Goal: Task Accomplishment & Management: Manage account settings

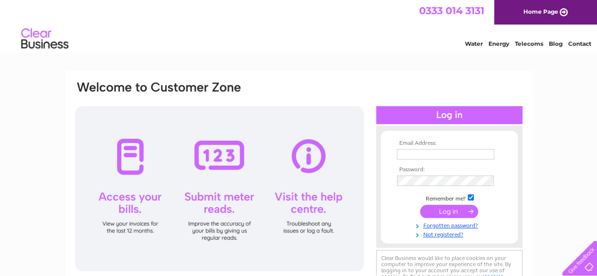
click at [468, 197] on input "checkbox" at bounding box center [471, 197] width 6 height 6
checkbox input "false"
click at [446, 162] on td at bounding box center [450, 164] width 110 height 5
click at [444, 153] on input "text" at bounding box center [445, 154] width 97 height 10
paste input "junna@makiramen.com"
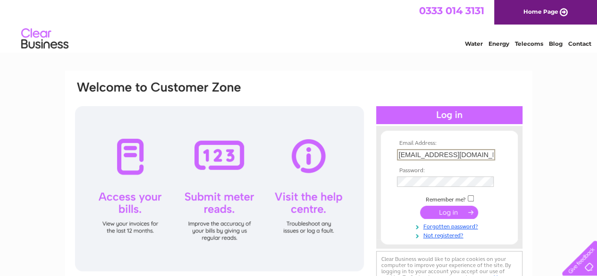
type input "junna@makiramen.com"
click at [447, 209] on input "submit" at bounding box center [449, 212] width 58 height 13
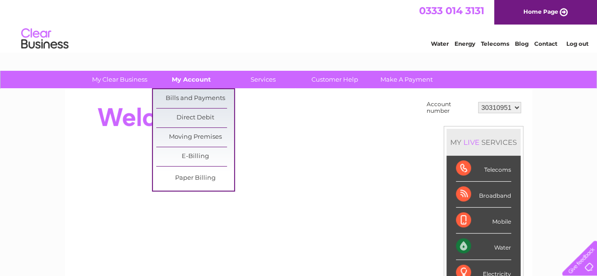
click at [208, 78] on link "My Account" at bounding box center [191, 79] width 78 height 17
click at [209, 99] on link "Bills and Payments" at bounding box center [195, 98] width 78 height 19
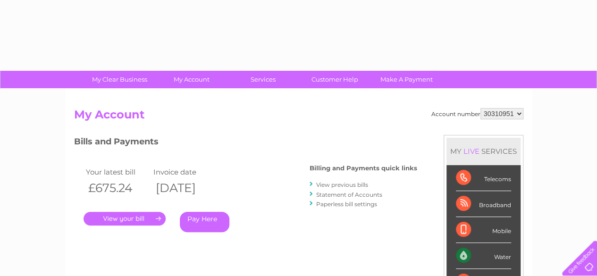
click at [127, 218] on link "." at bounding box center [125, 219] width 82 height 14
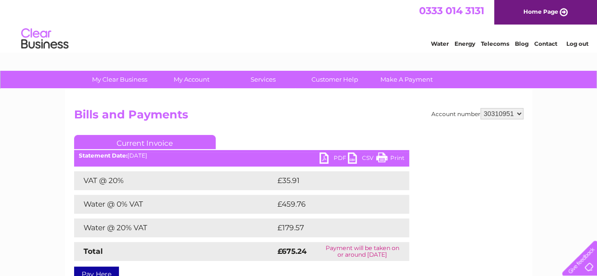
click at [327, 157] on link "PDF" at bounding box center [334, 159] width 28 height 14
click at [569, 43] on link "Log out" at bounding box center [577, 43] width 22 height 7
